Goal: Check status: Check status

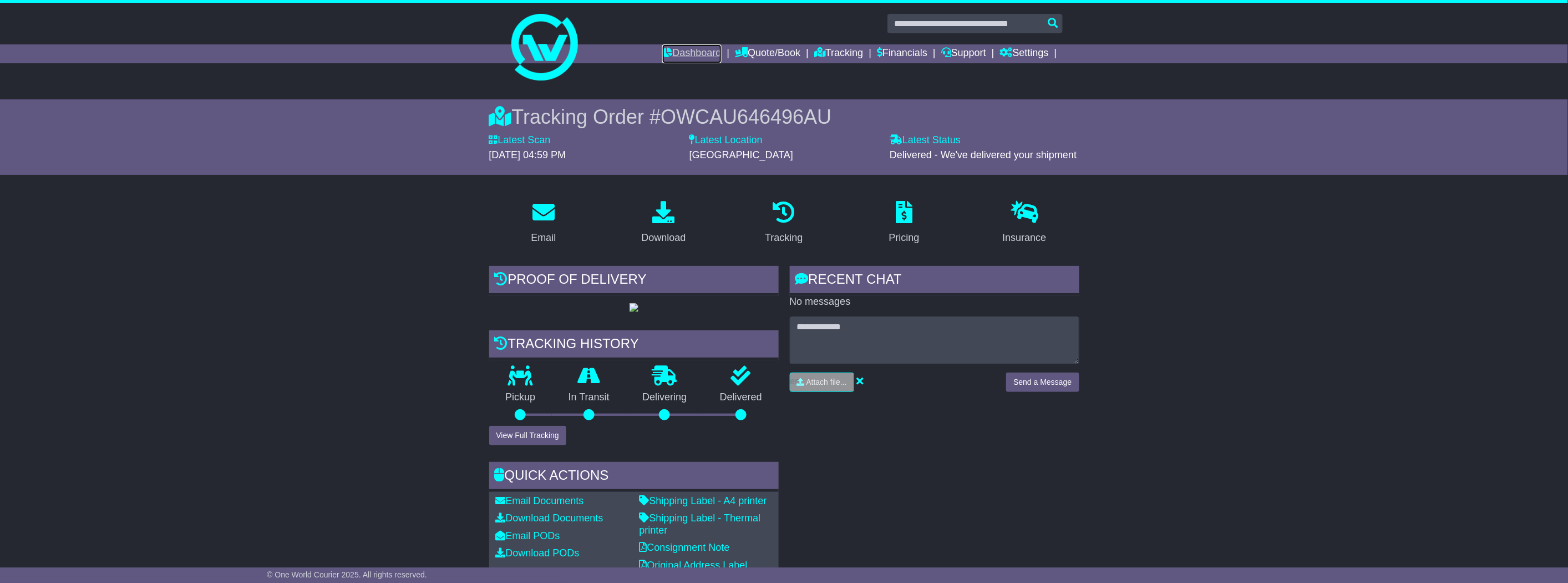
click at [676, 49] on link "Dashboard" at bounding box center [692, 53] width 59 height 19
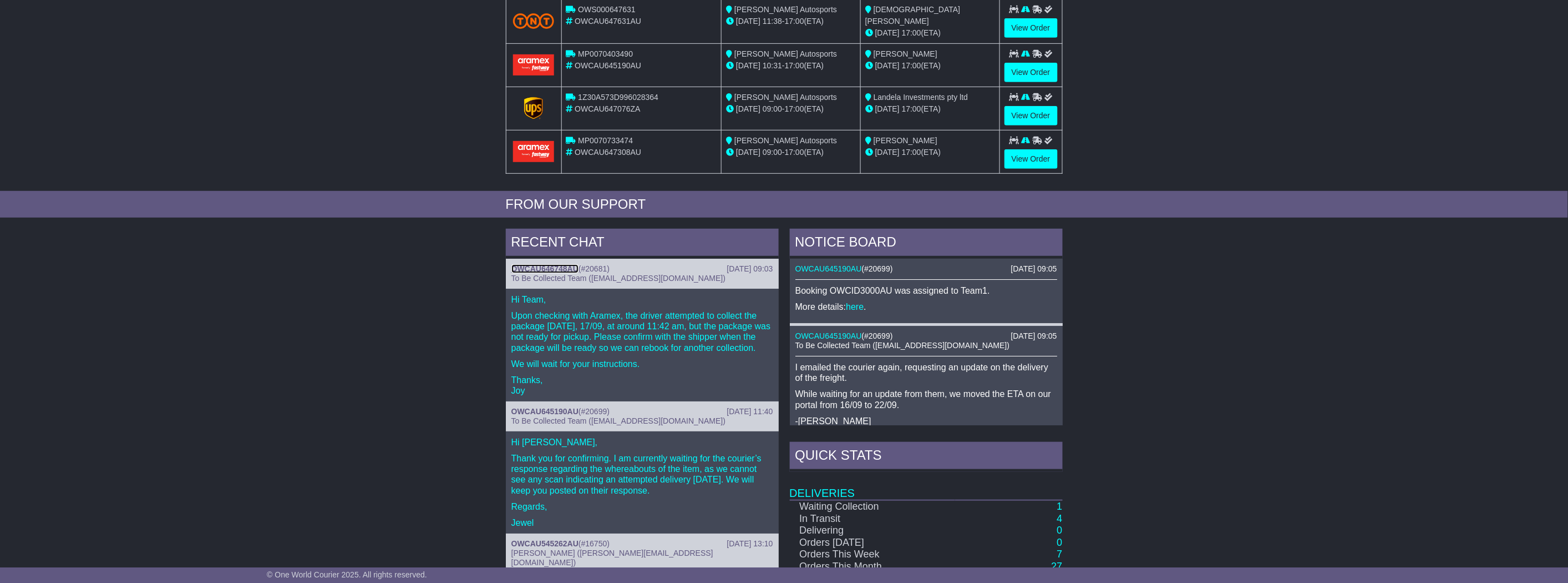
click at [555, 267] on link "OWCAU646748AU" at bounding box center [545, 269] width 67 height 9
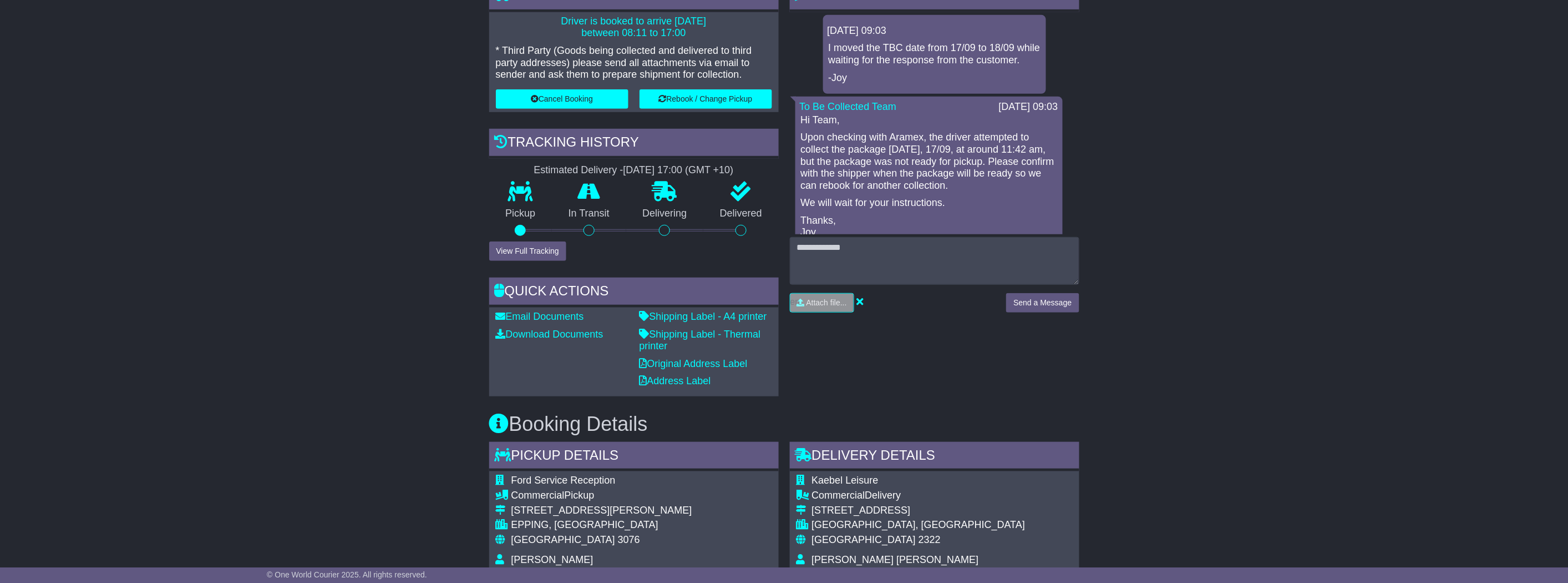
scroll to position [123, 0]
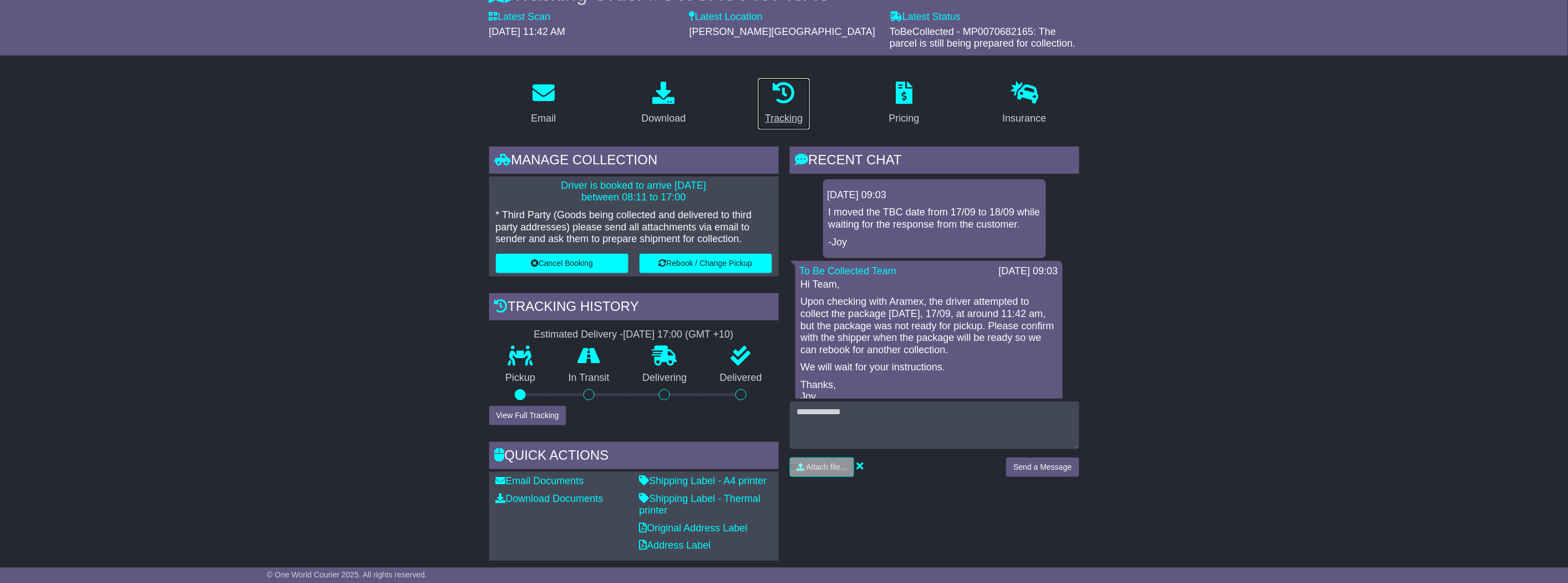
click at [799, 97] on p at bounding box center [784, 93] width 38 height 24
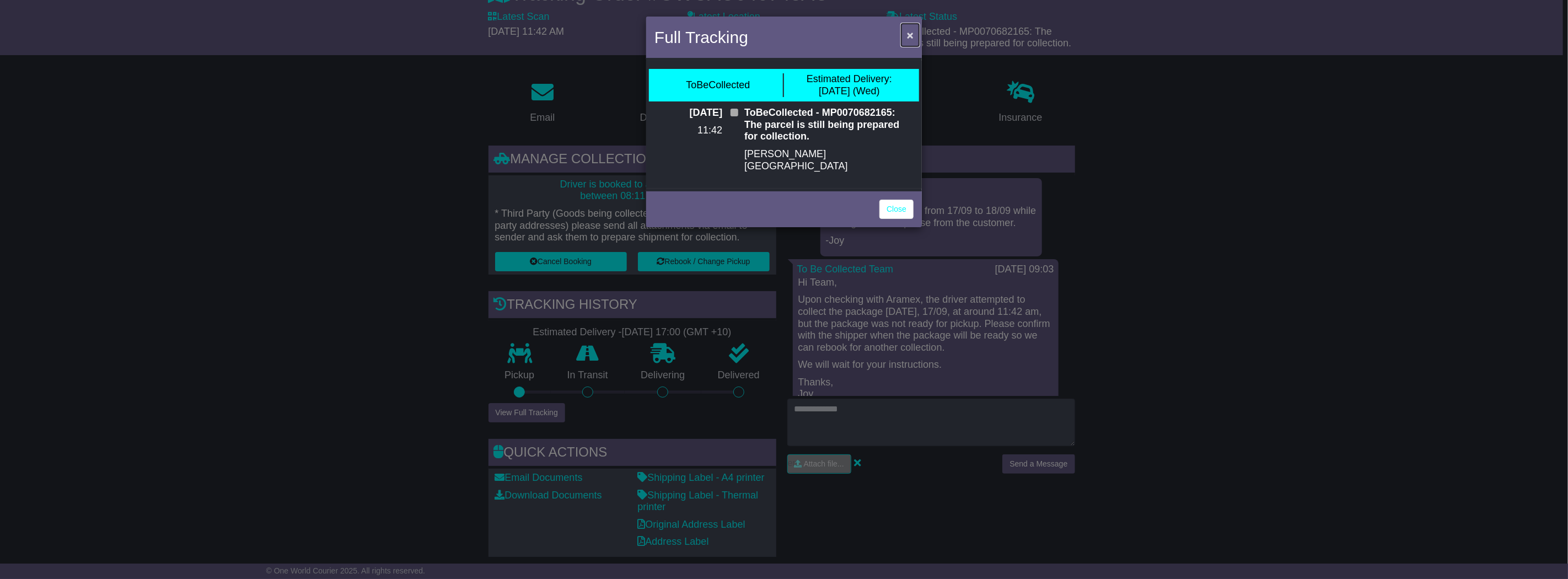
click at [909, 35] on span "×" at bounding box center [910, 35] width 7 height 13
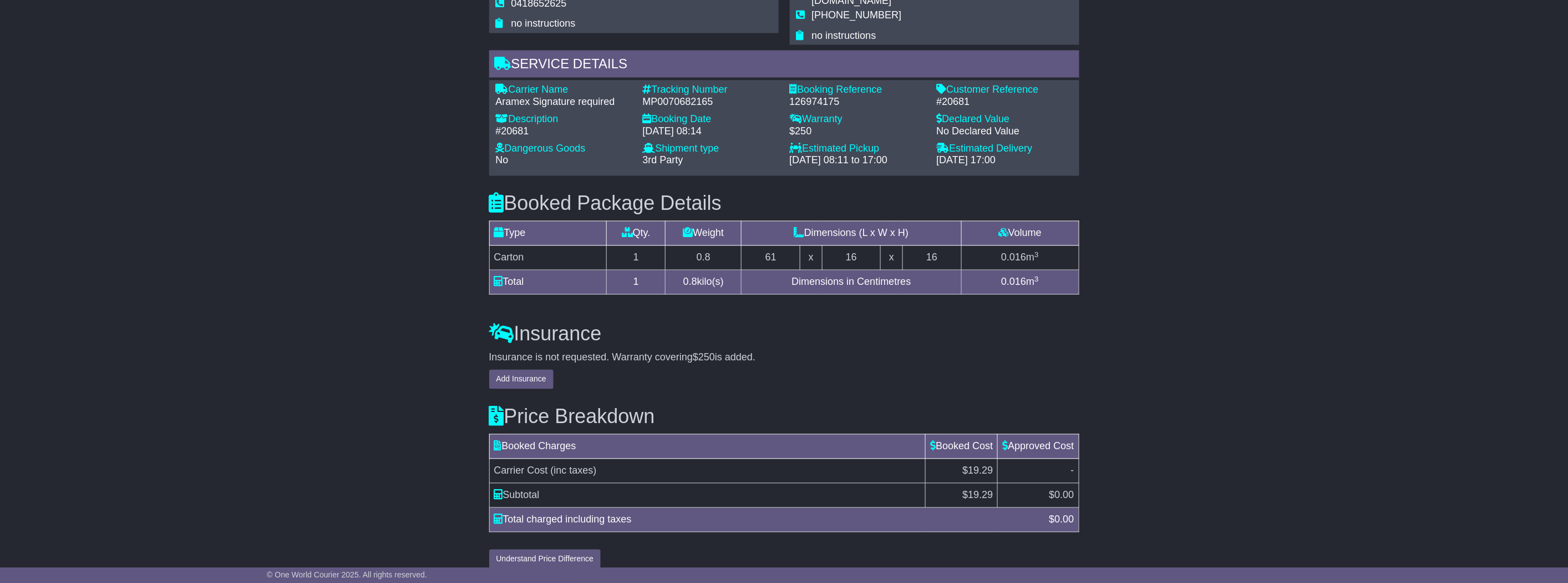
scroll to position [503, 0]
